Goal: Task Accomplishment & Management: Complete application form

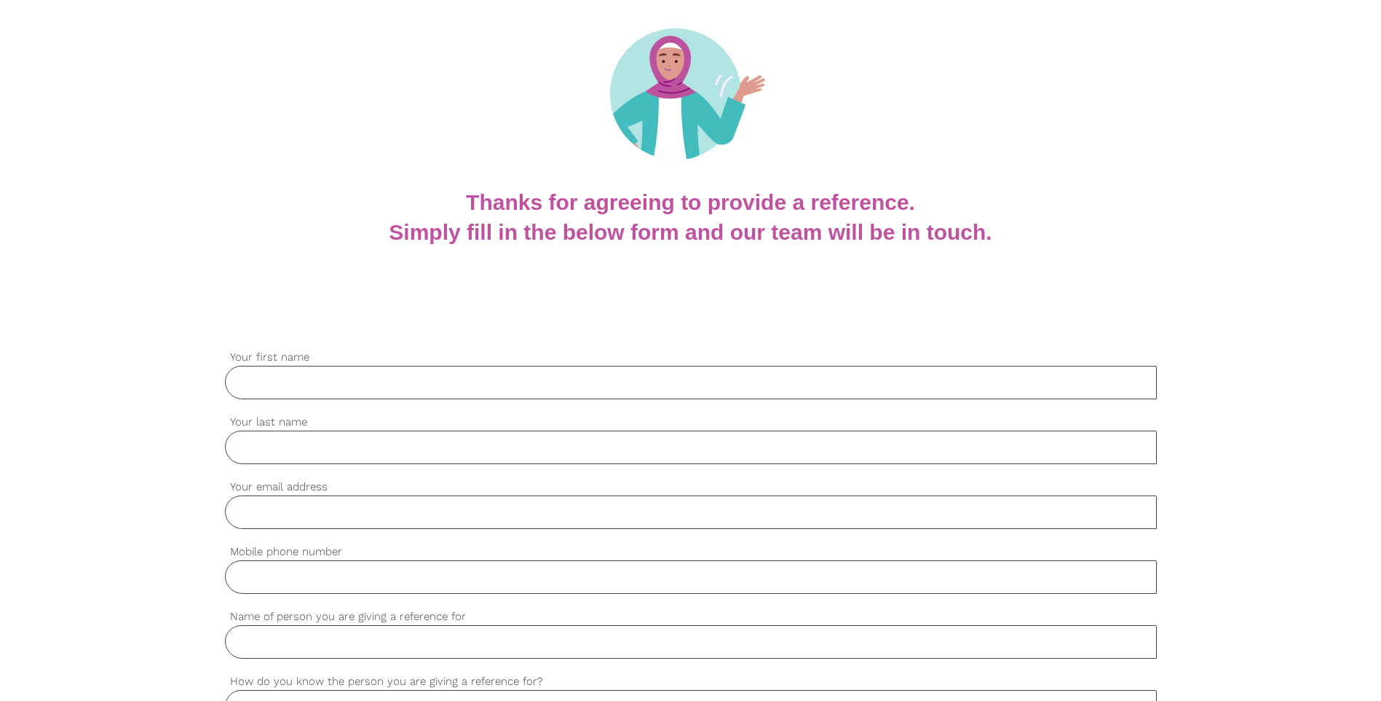
scroll to position [146, 0]
click at [350, 379] on input "Your first name" at bounding box center [691, 380] width 932 height 33
click at [285, 383] on input "Your first name" at bounding box center [691, 380] width 932 height 33
type input "[PERSON_NAME]"
click at [252, 449] on input "Your last name" at bounding box center [691, 445] width 932 height 33
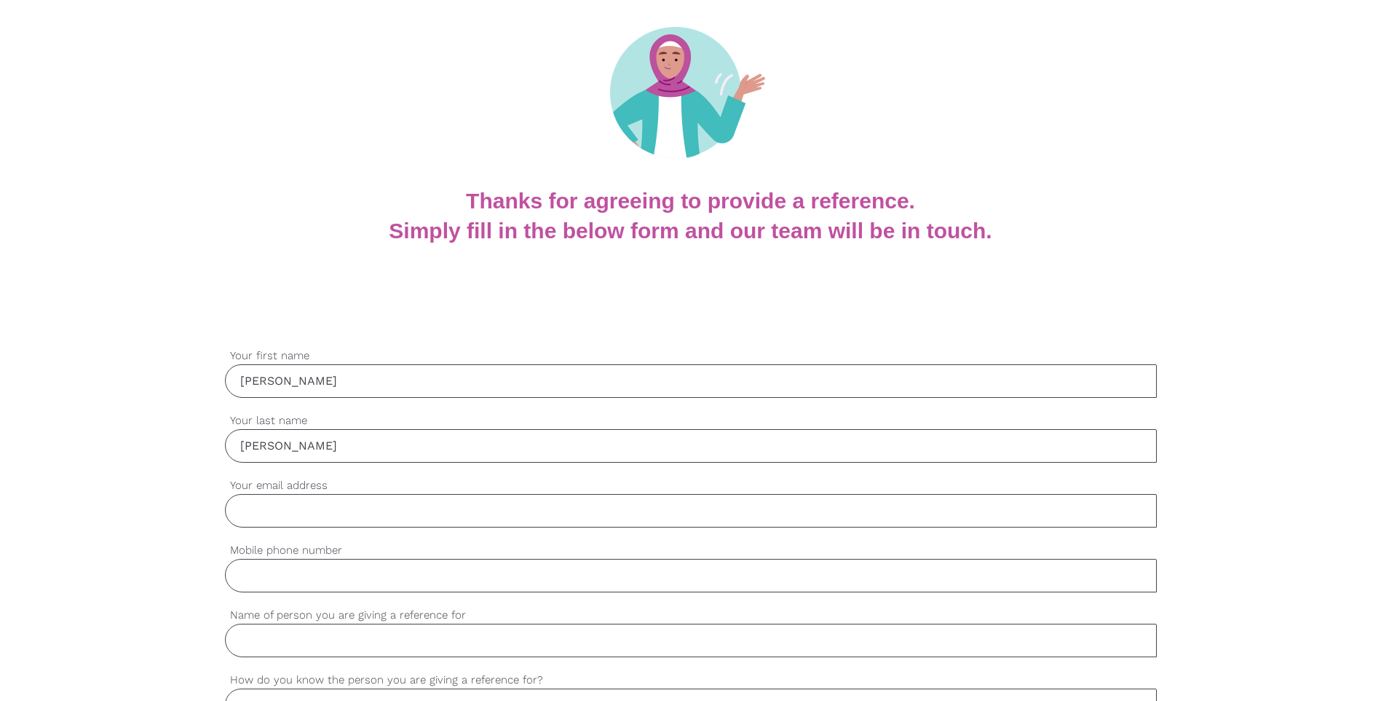
type input "Kiprono"
type input "[PERSON_NAME][EMAIL_ADDRESS][DOMAIN_NAME]"
type input "0404306571"
type input "[PERSON_NAME]"
type input "Kigotho"
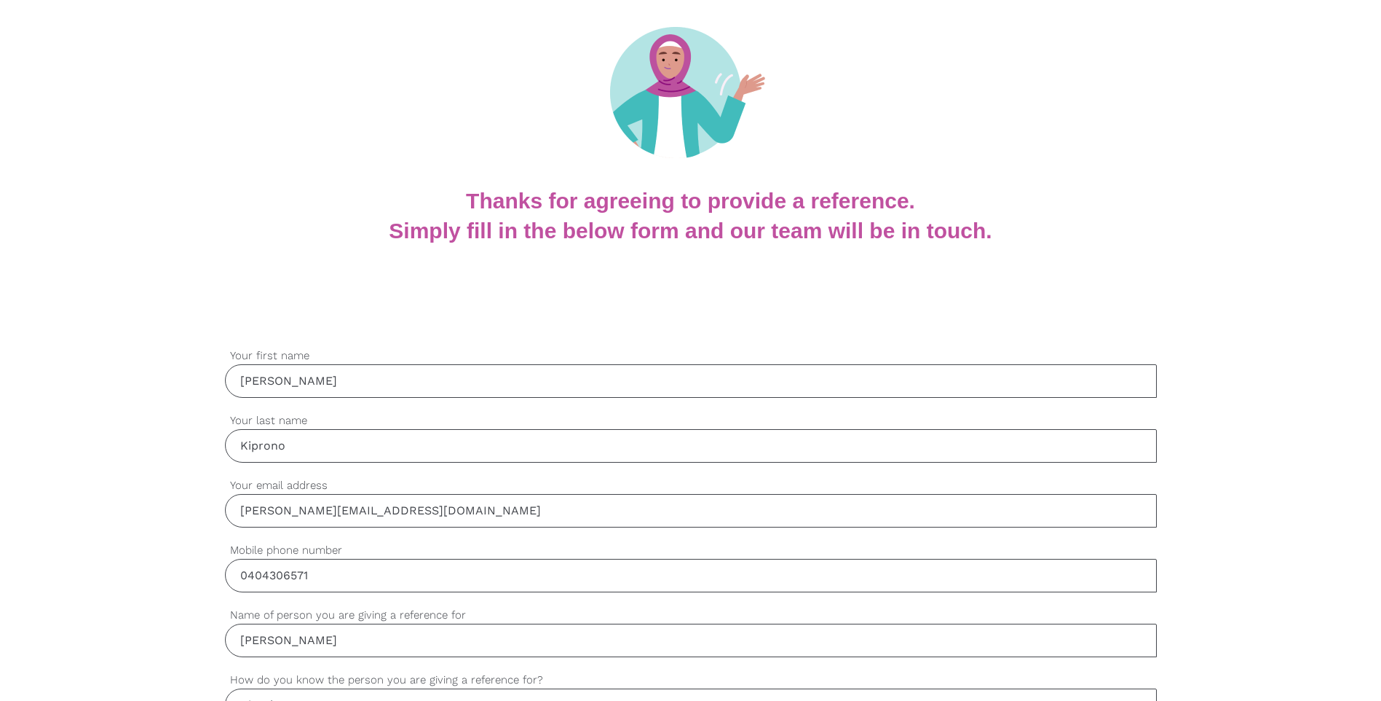
type input "Genu"
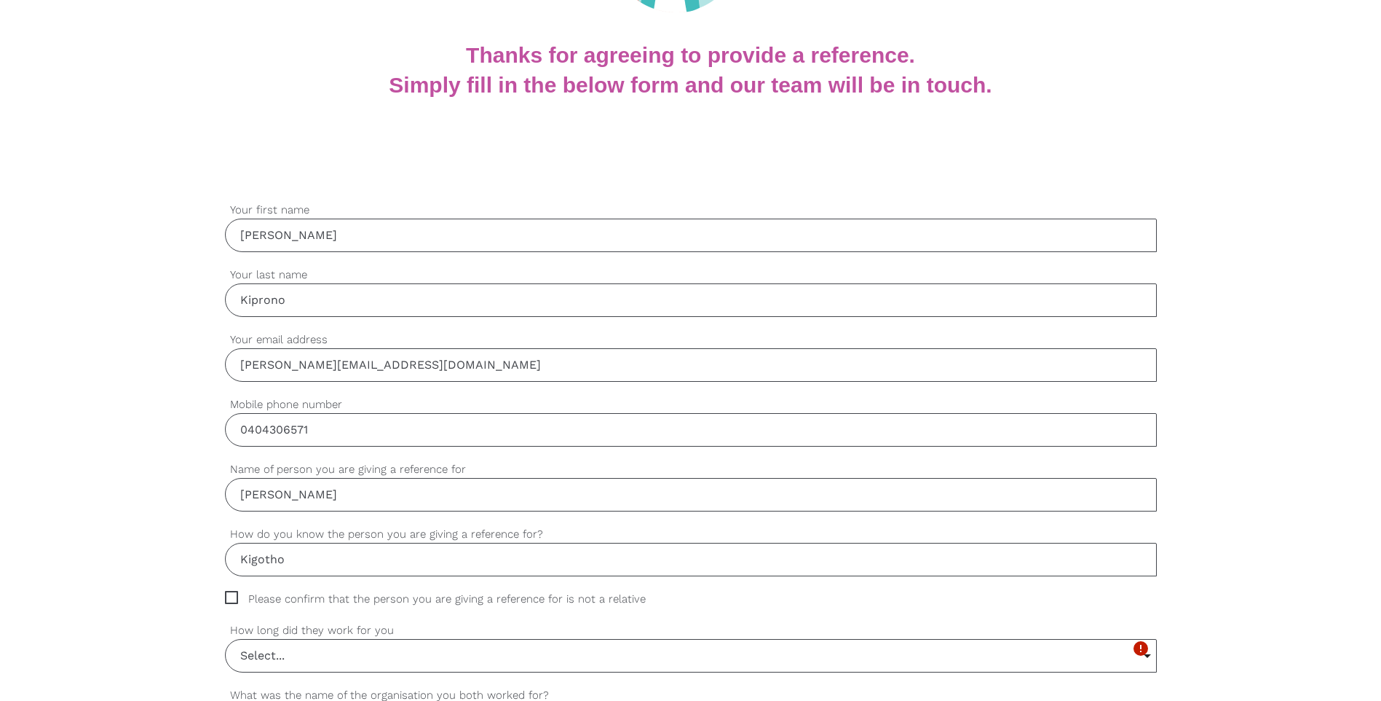
scroll to position [364, 0]
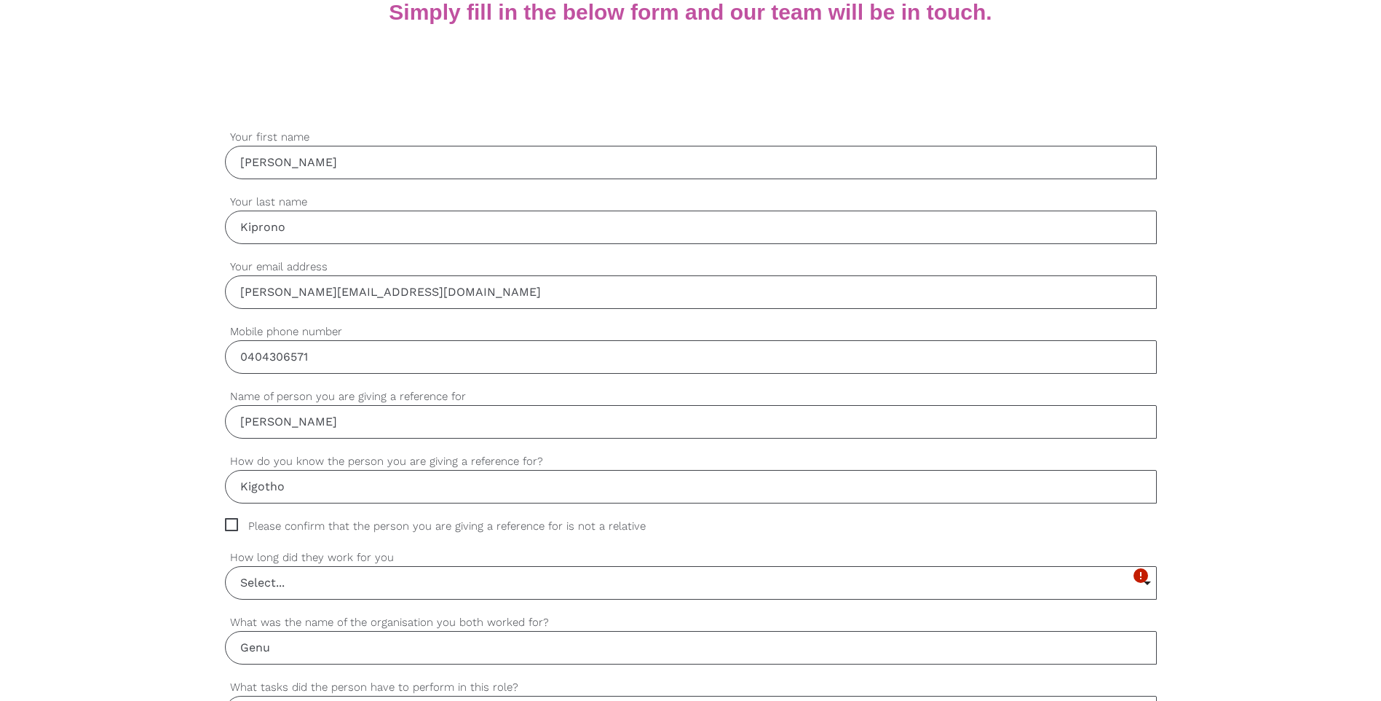
click at [344, 579] on input "Select..." at bounding box center [691, 583] width 931 height 32
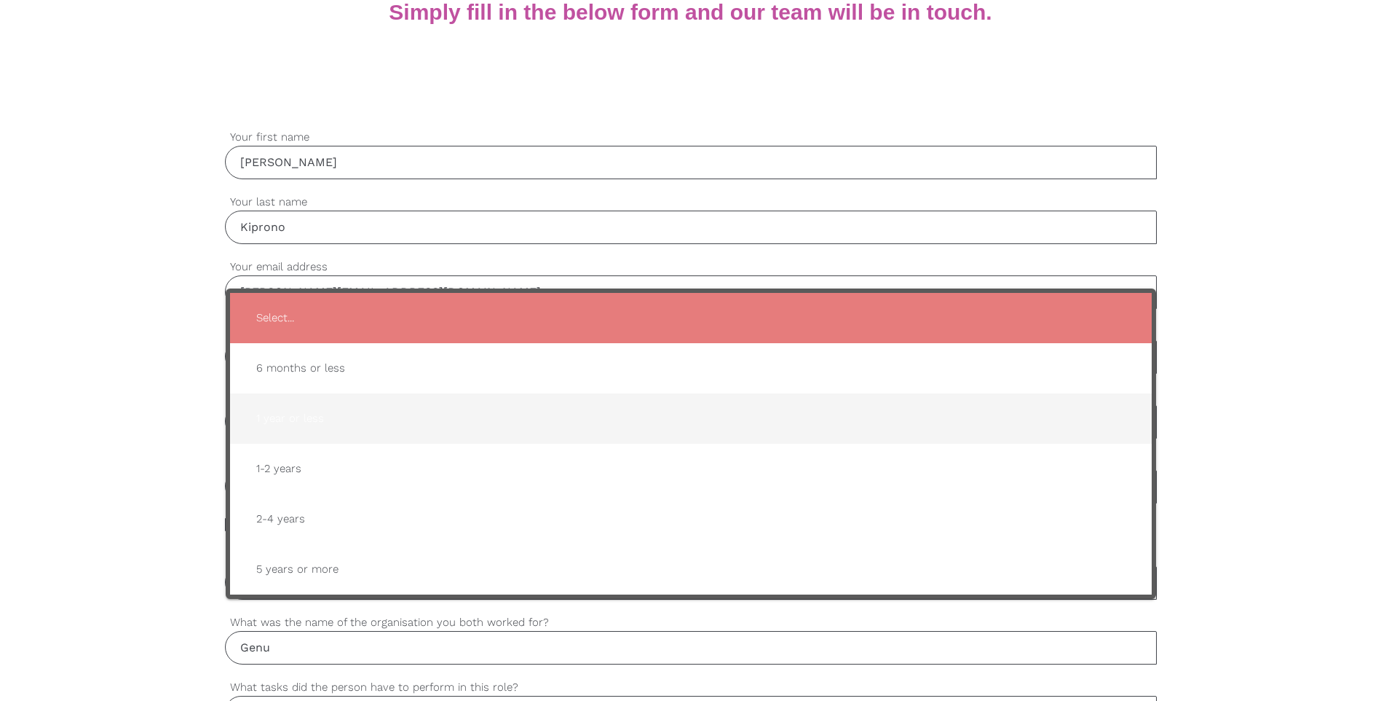
click at [334, 420] on span "1 year or less" at bounding box center [691, 419] width 893 height 36
type input "1 year or less"
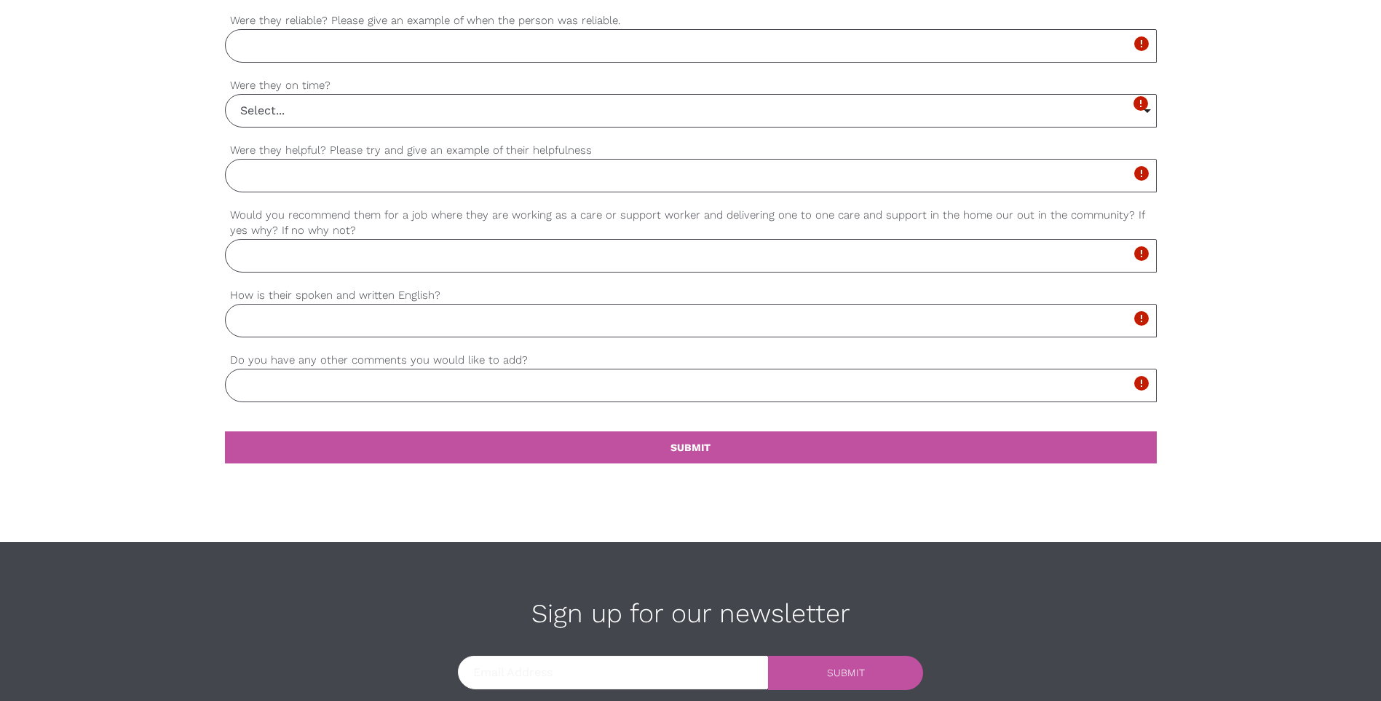
scroll to position [1311, 0]
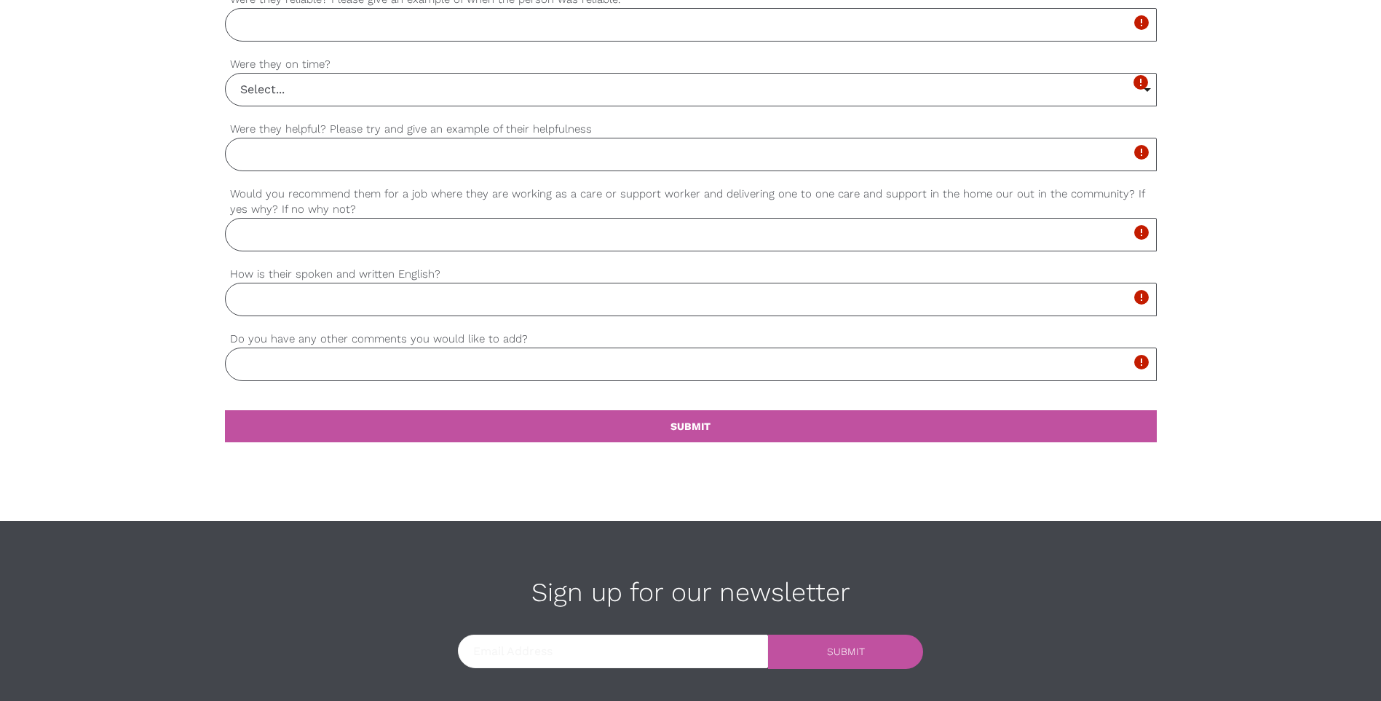
click at [366, 372] on input "Do you have any other comments you would like to add?" at bounding box center [691, 363] width 932 height 33
type input "I highly recommend him for any available opportunities that you have."
click at [356, 305] on input "How is their spoken and written English?" at bounding box center [691, 299] width 932 height 33
type input "He has excellent communication skills as he can interact freely with clients an…"
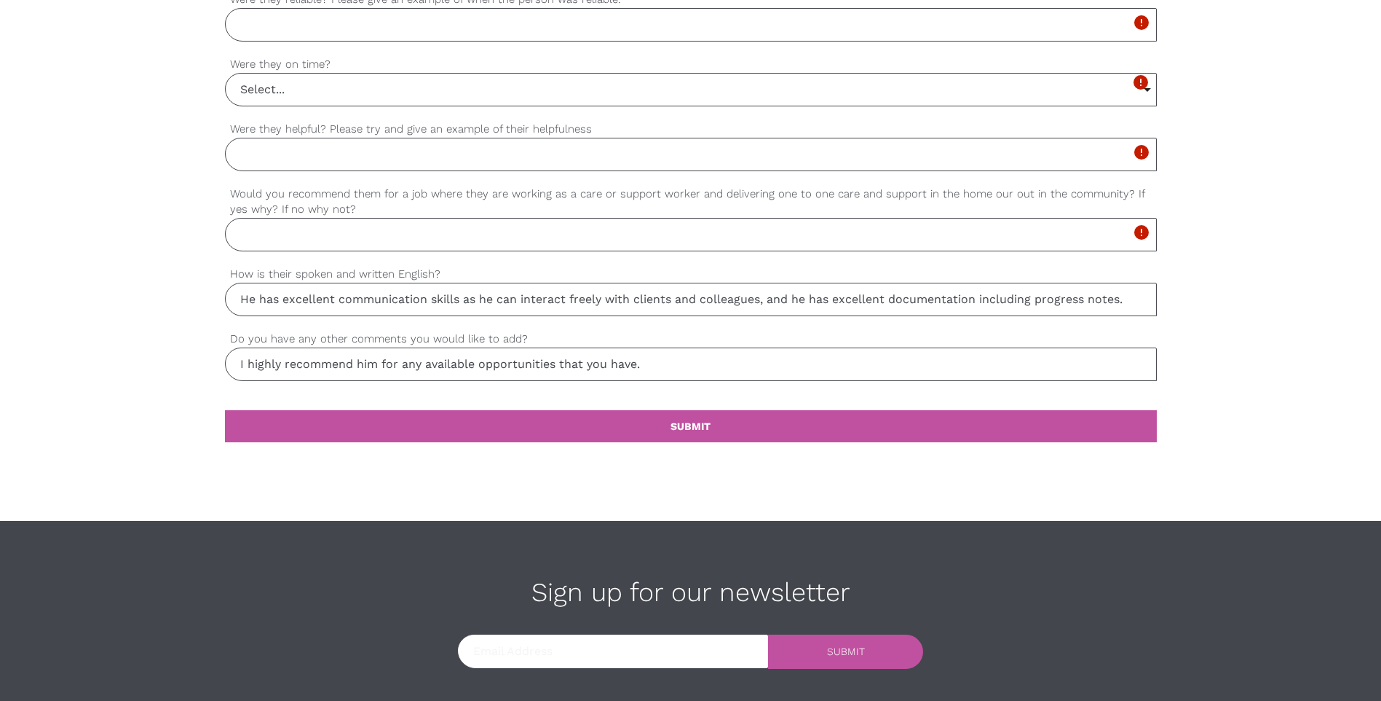
click at [359, 237] on input "Would you recommend them for a job where they are working as a care or support …" at bounding box center [691, 234] width 932 height 33
type input "Yes, He has always demonstrated his empathy and initiative when taking care of …"
click at [365, 165] on input "Were they helpful? Please try and give an example of their helpfulness" at bounding box center [691, 154] width 932 height 33
type input "He is always helpful and resourceful. One example was when a client was struggl…"
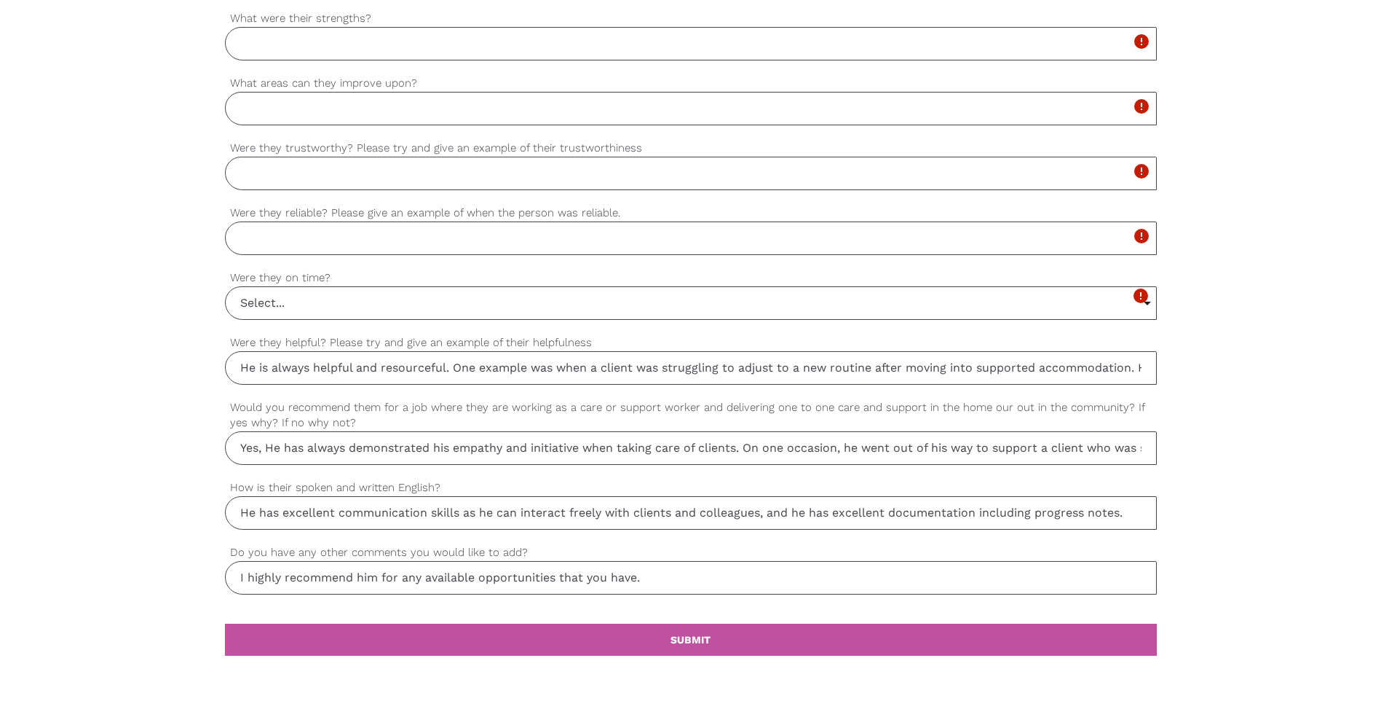
scroll to position [1092, 0]
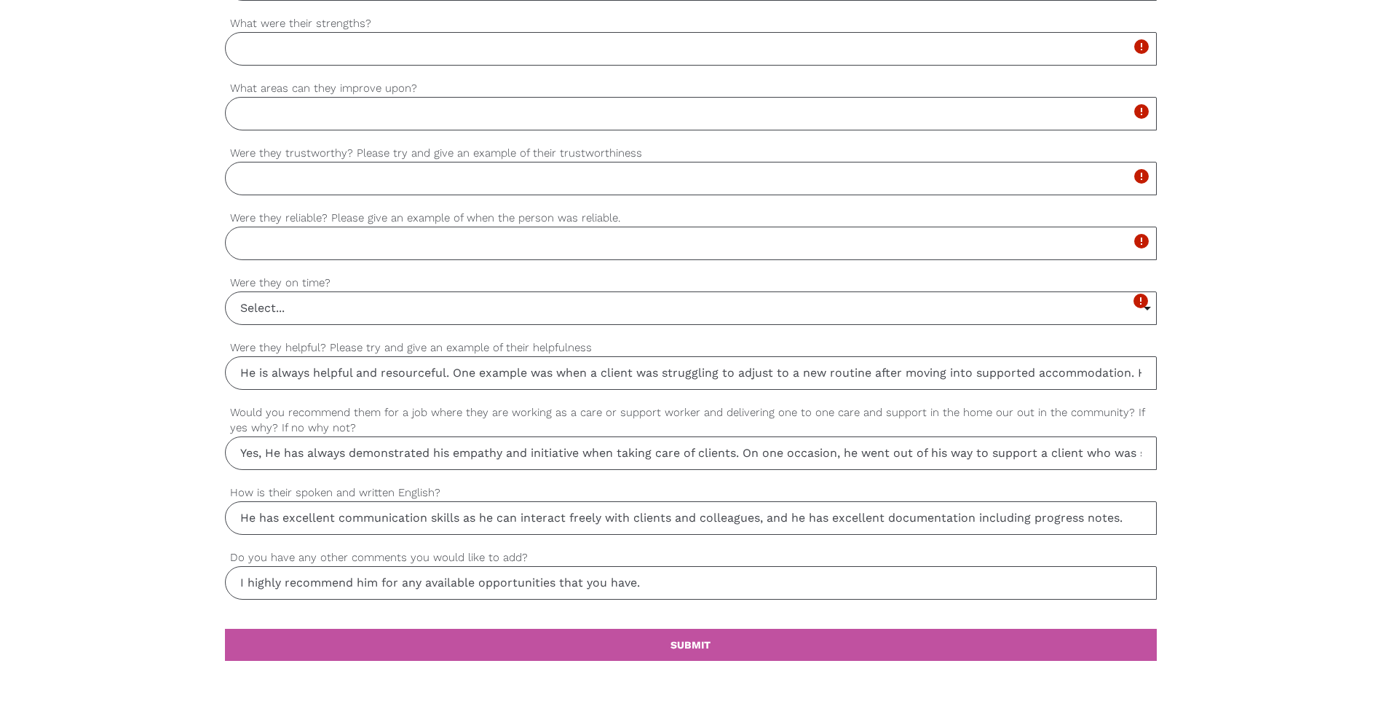
click at [330, 311] on input "Select..." at bounding box center [691, 308] width 931 height 32
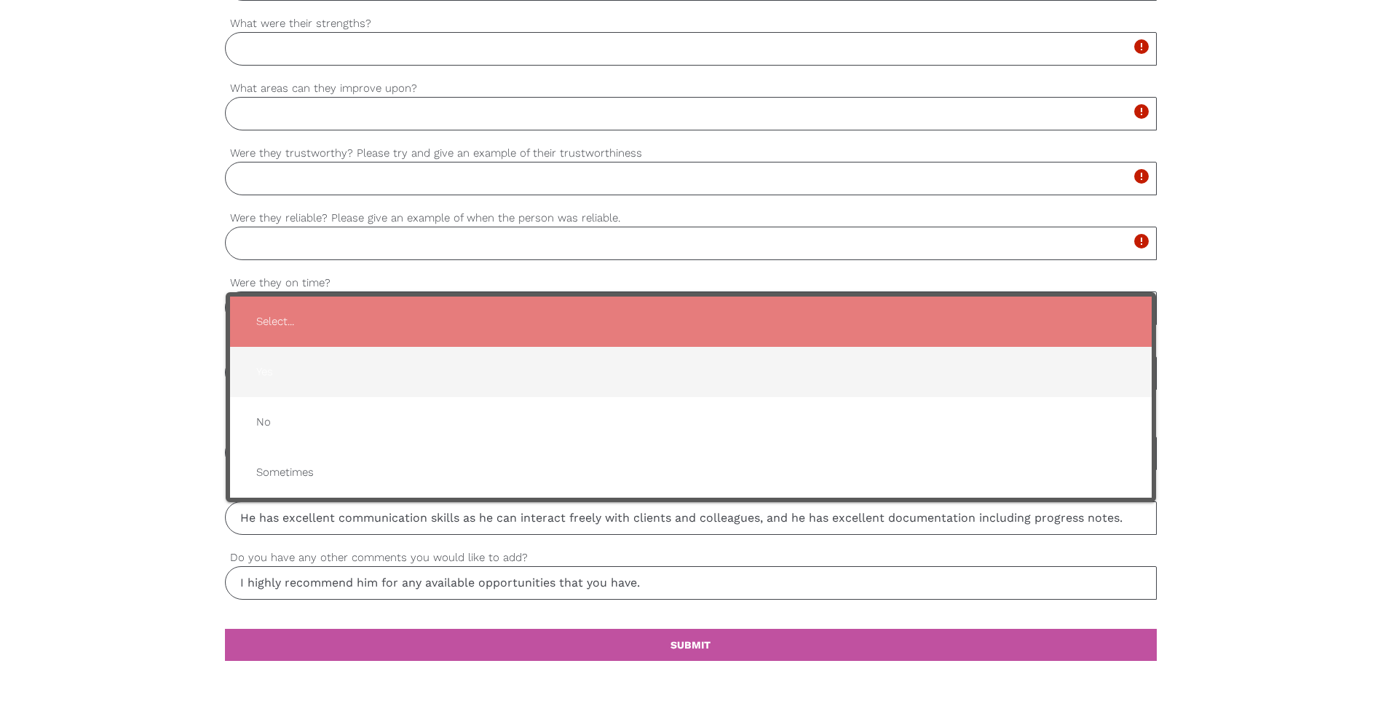
click at [307, 366] on span "Yes" at bounding box center [691, 372] width 893 height 36
type input "Yes"
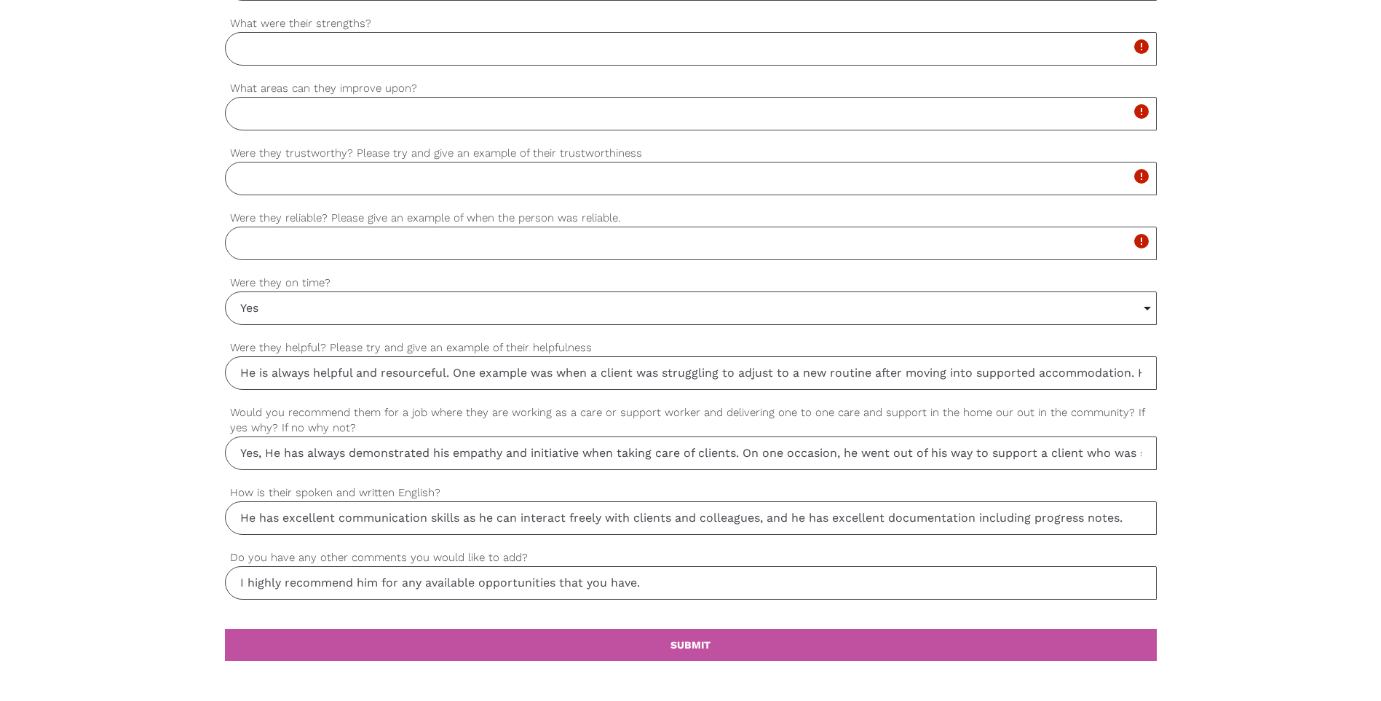
click at [347, 240] on input "Were they reliable? Please give an example of when the person was reliable." at bounding box center [691, 242] width 932 height 33
type input "He is very reliable, as he can called upon to cover a shift on short notice esp…"
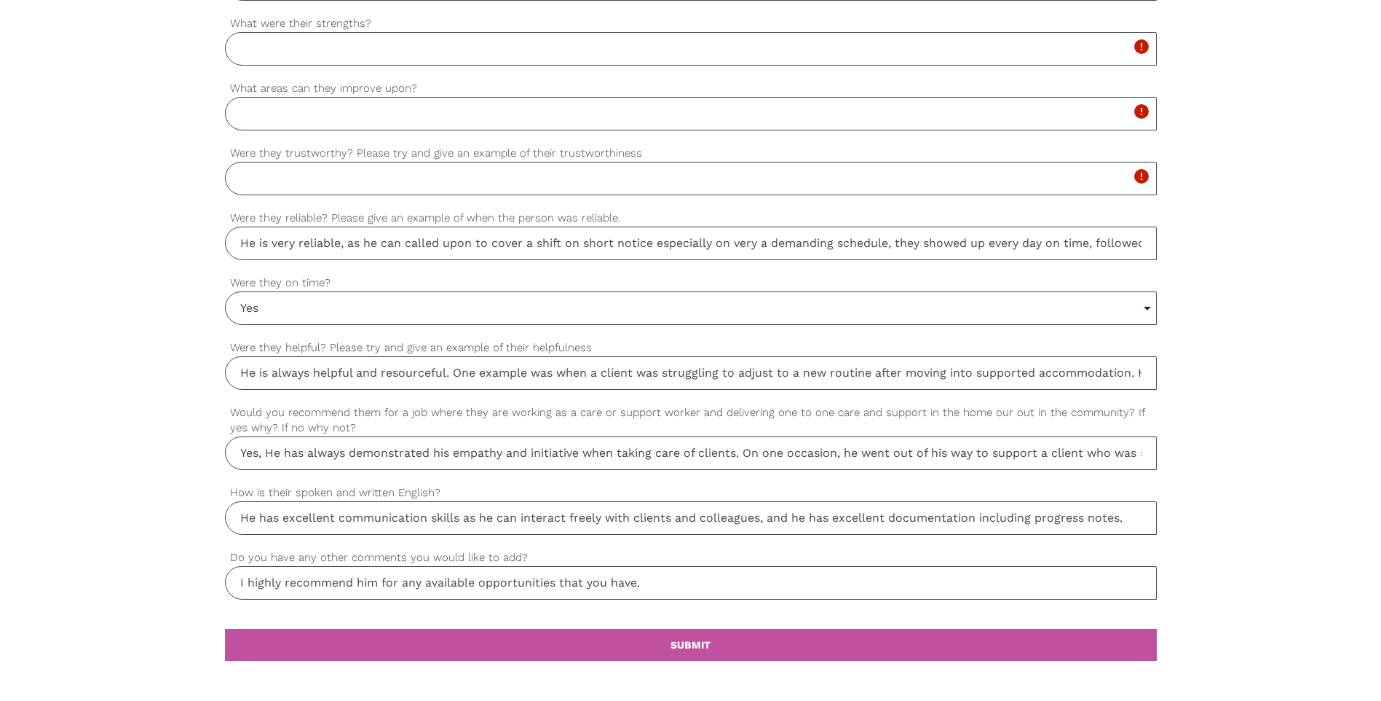
click at [365, 189] on input "Were they trustworthy? Please try and give an example of their trustworthiness" at bounding box center [691, 178] width 932 height 33
type input "Yes, he is trustworthy. example he was assigned to support a client with mobili…"
click at [328, 101] on input "What areas can they improve upon?" at bounding box center [691, 113] width 932 height 33
type input "He is well trained, and he can quickly adapt to new working environment."
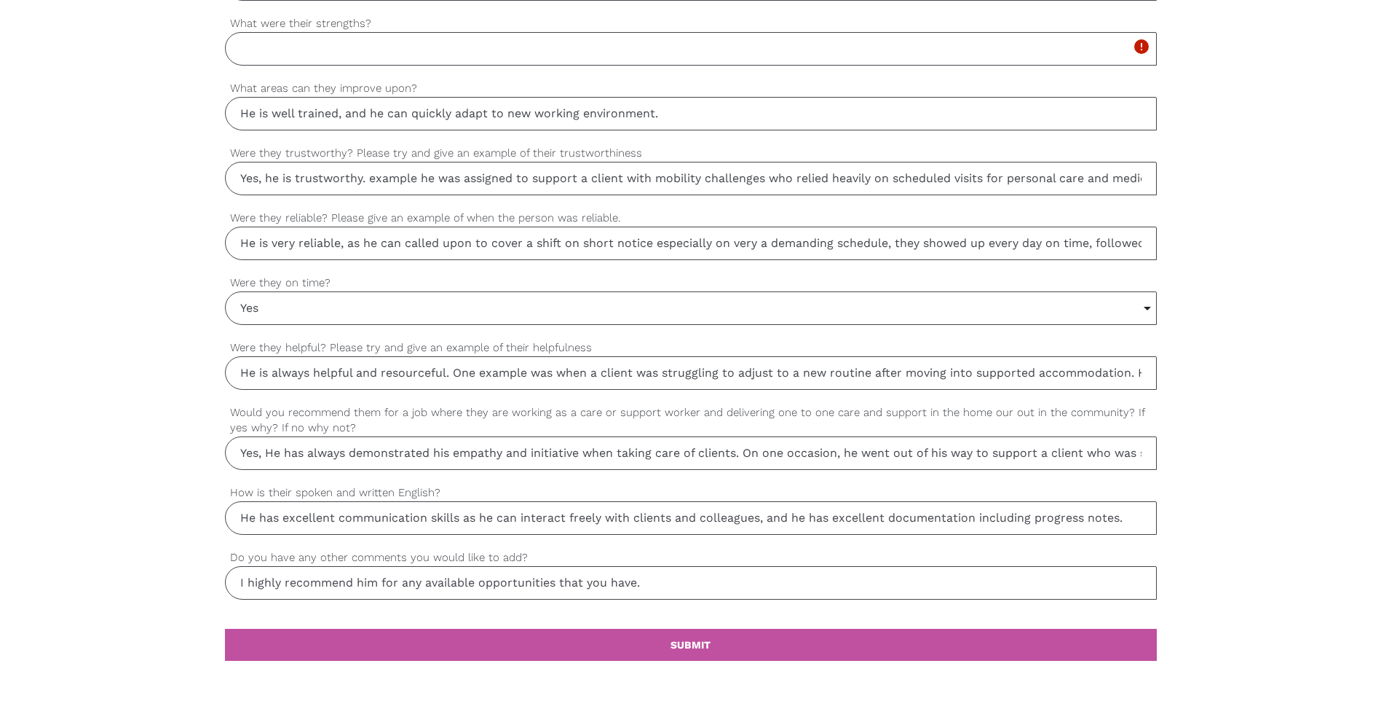
click at [350, 44] on input "What were their strengths?" at bounding box center [691, 48] width 932 height 33
type input "He demonstrates a strong attention to detail and interacts effectively with bot…"
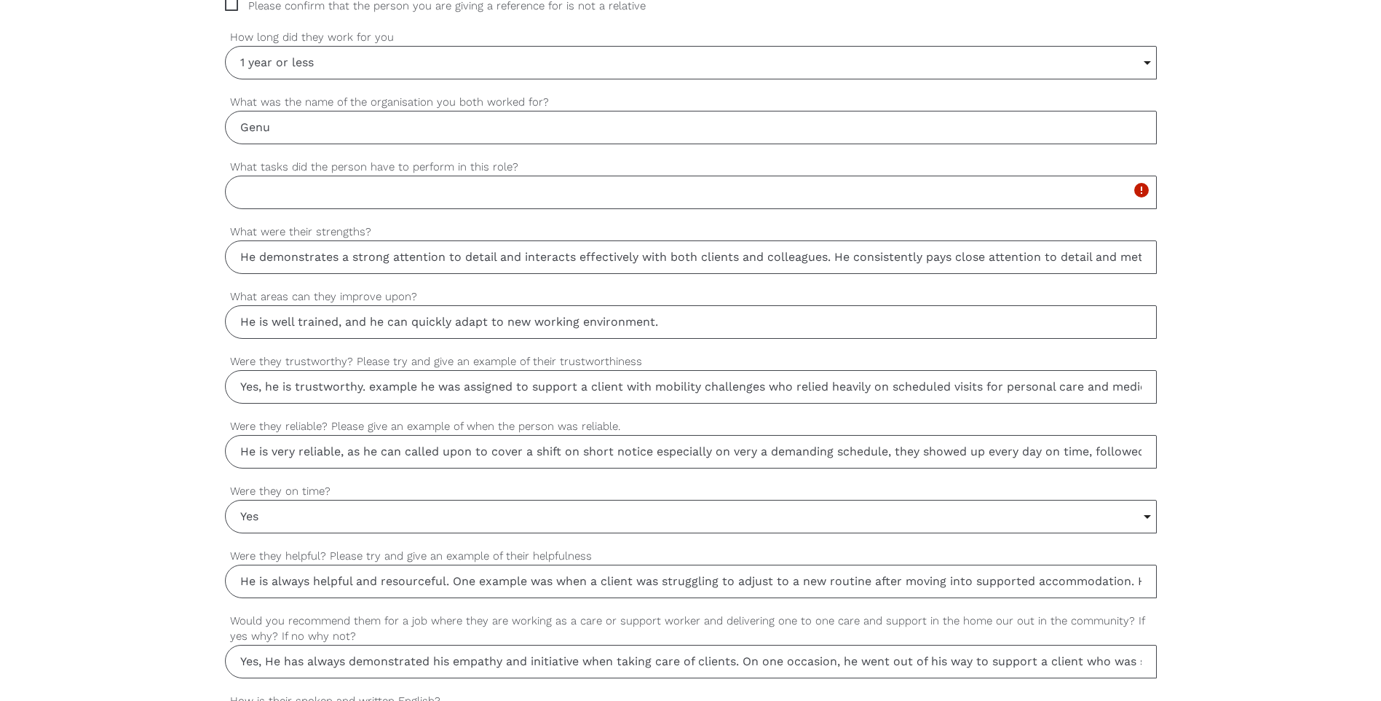
scroll to position [874, 0]
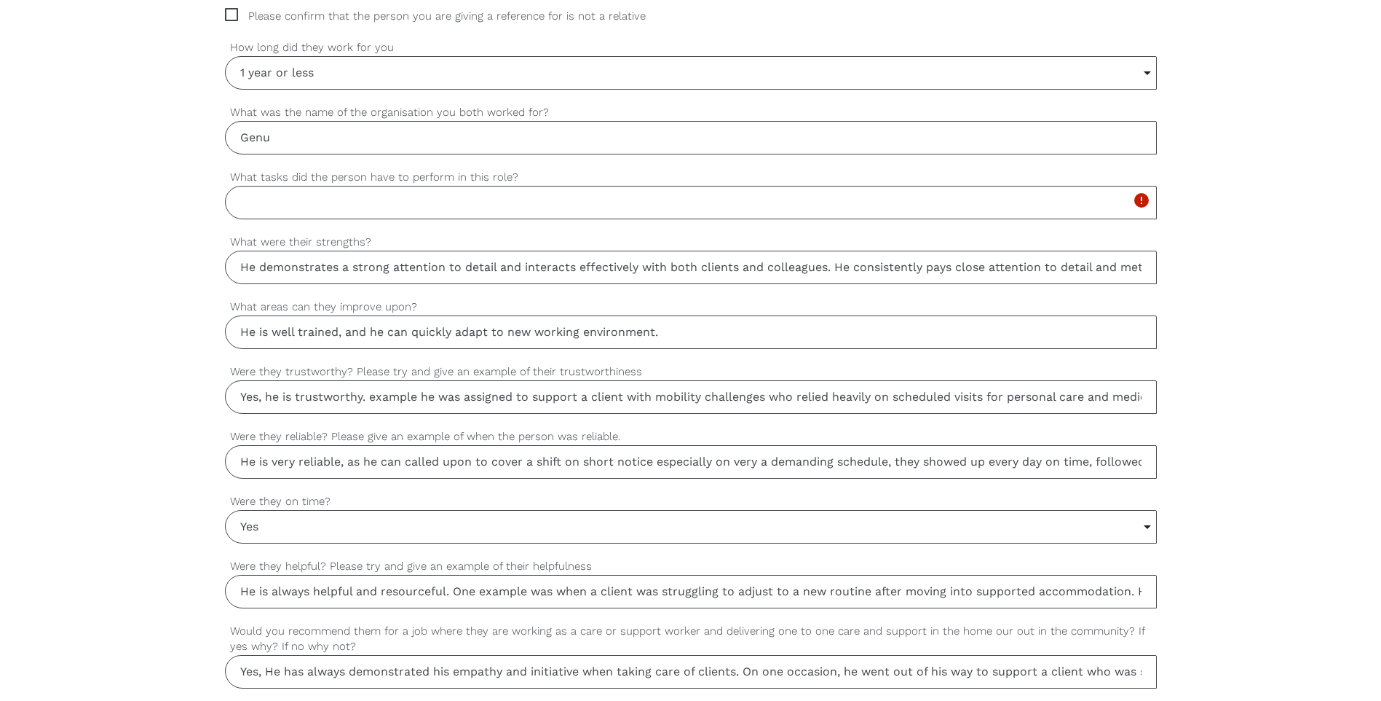
click at [354, 192] on input "What tasks did the person have to perform in this role?" at bounding box center [691, 202] width 932 height 33
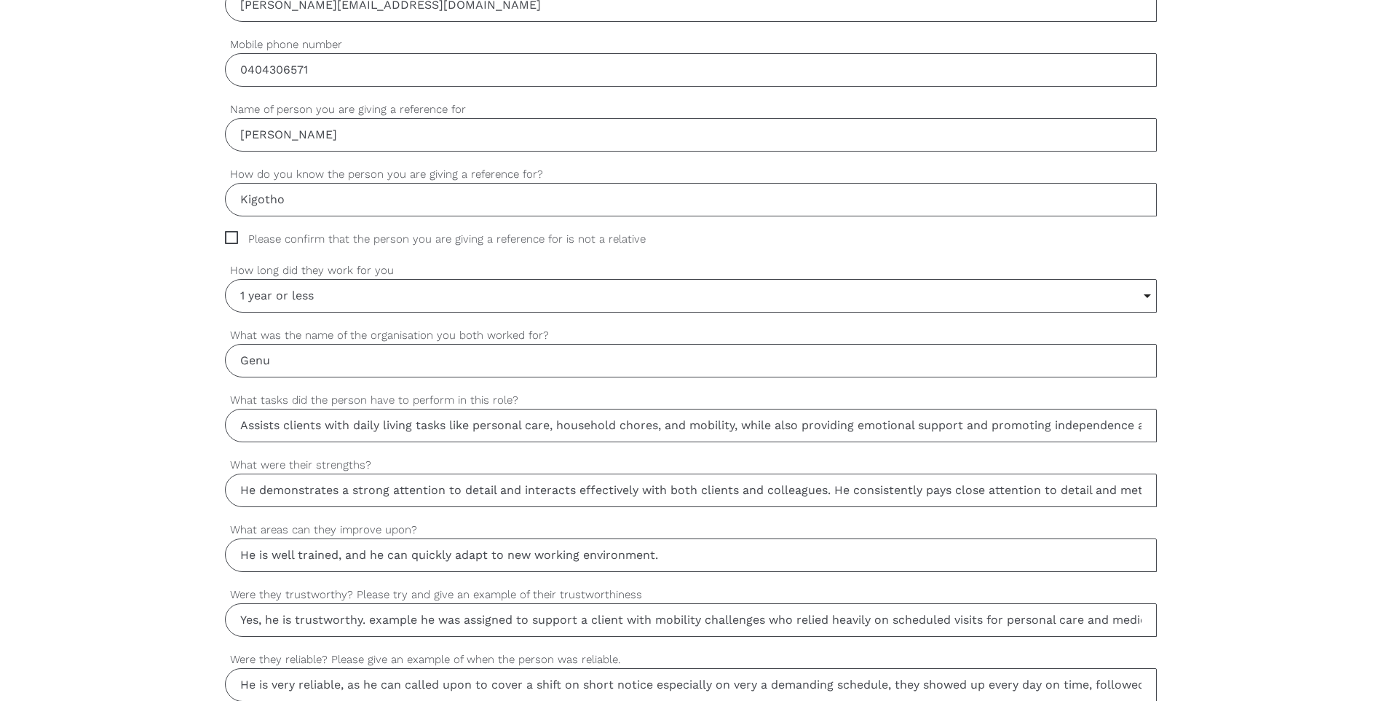
scroll to position [947, 0]
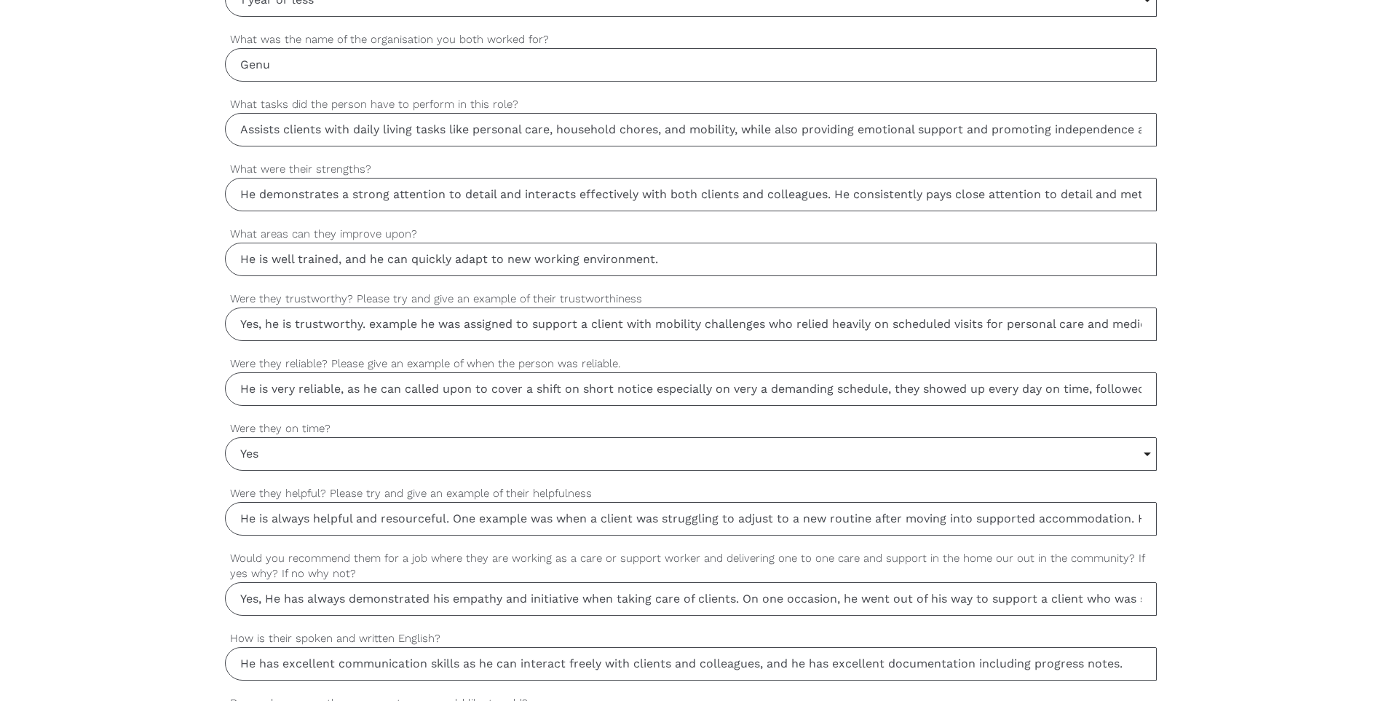
type input "Assists clients with daily living tasks like personal care, household chores, a…"
click at [1128, 200] on input "He demonstrates a strong attention to detail and interacts effectively with bot…" at bounding box center [691, 194] width 932 height 33
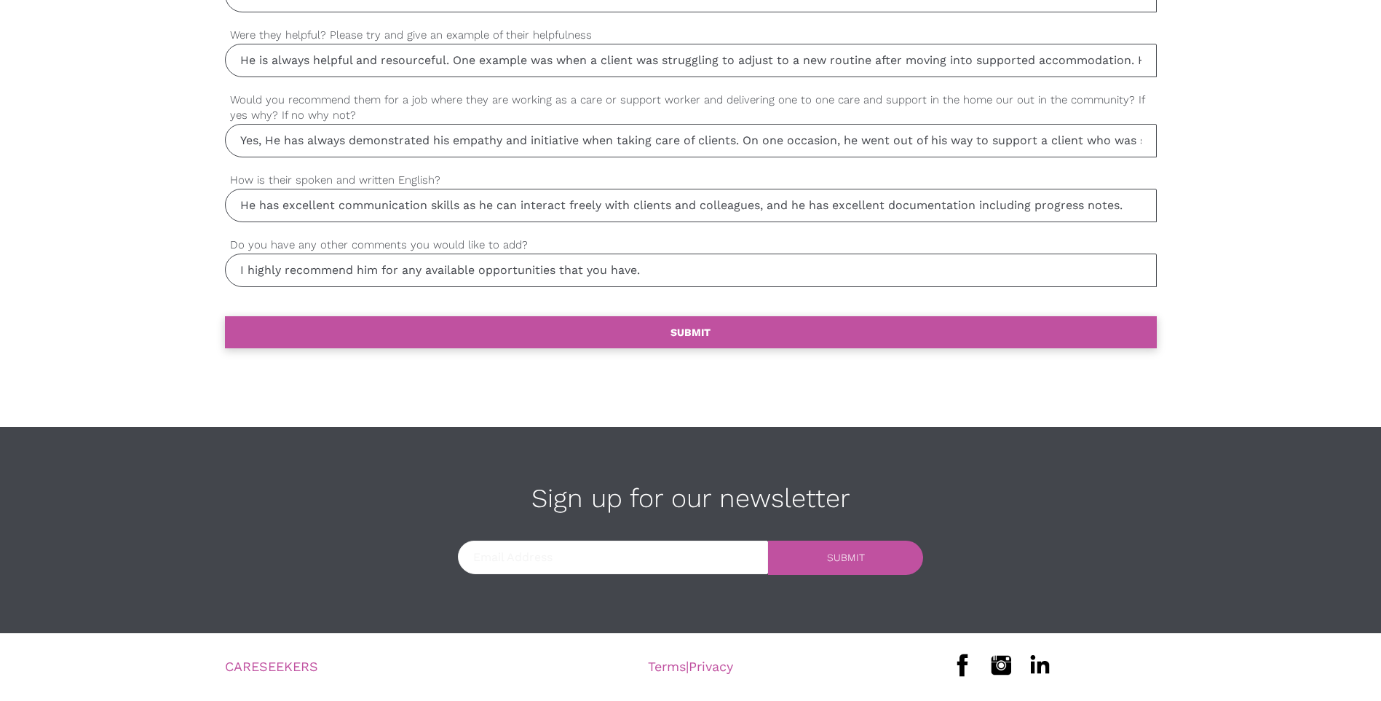
scroll to position [0, 0]
click at [648, 336] on link "settings SUBMIT" at bounding box center [691, 332] width 932 height 32
